Goal: Task Accomplishment & Management: Manage account settings

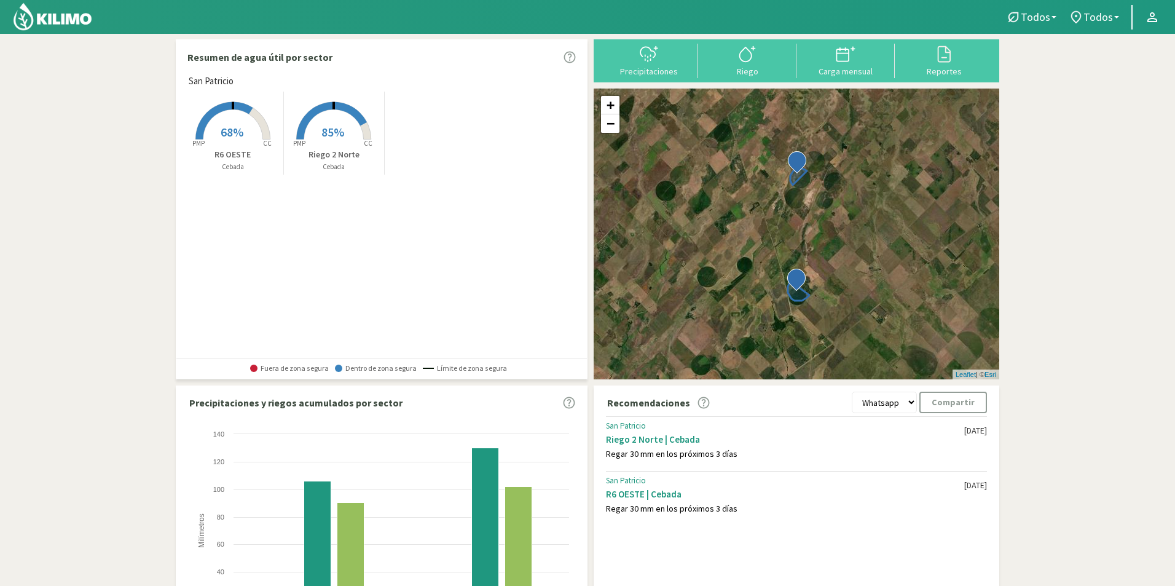
click at [242, 128] on span "68%" at bounding box center [232, 131] width 23 height 15
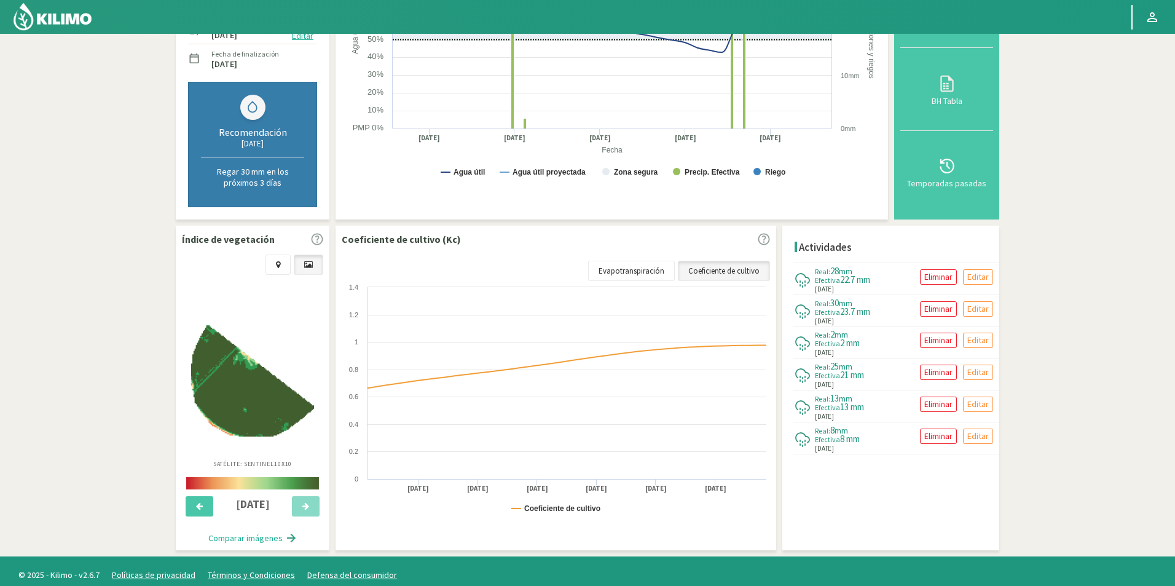
scroll to position [246, 0]
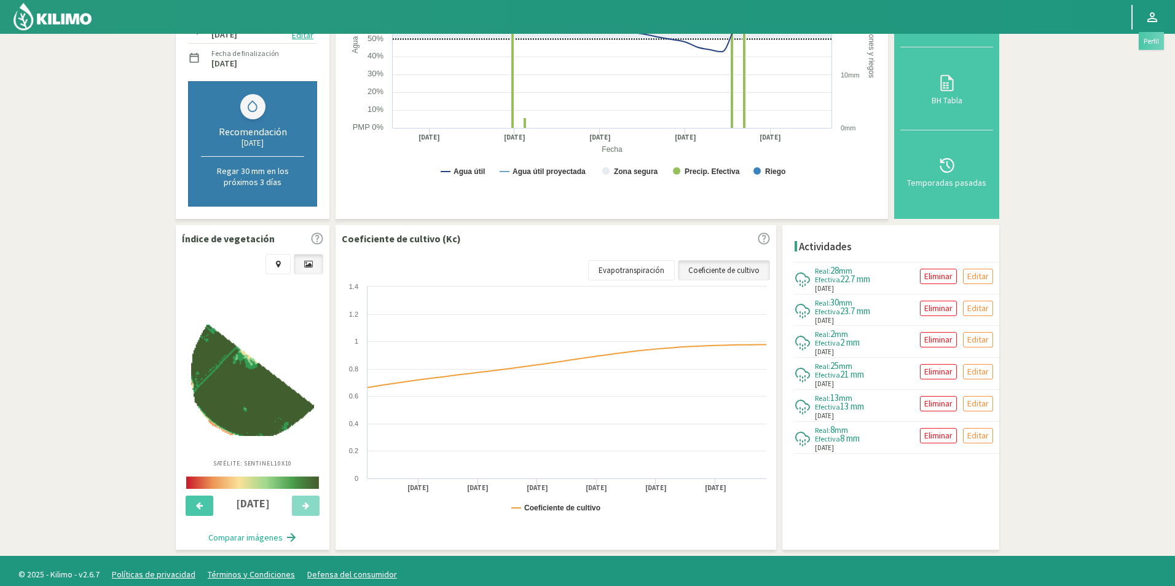
click at [1146, 18] on icon at bounding box center [1152, 17] width 15 height 15
click at [1086, 68] on link "Salir" at bounding box center [1116, 70] width 97 height 25
